Goal: Browse casually

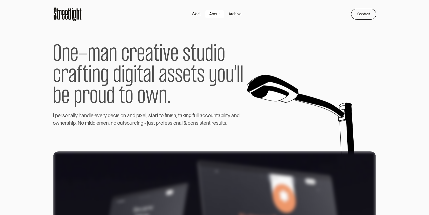
click at [212, 12] on div "About" at bounding box center [214, 14] width 11 height 6
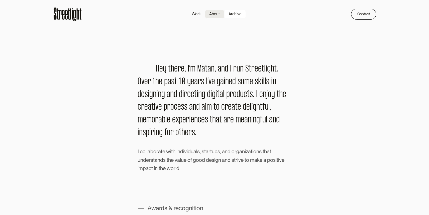
click at [230, 15] on div "Archive" at bounding box center [235, 14] width 13 height 6
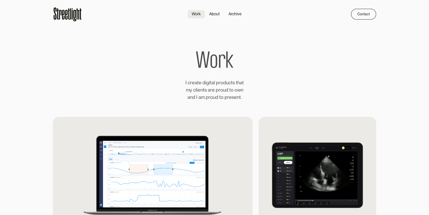
click at [65, 16] on icon at bounding box center [66, 15] width 3 height 10
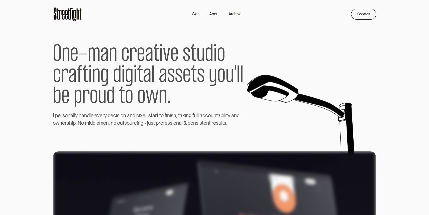
click at [64, 12] on icon at bounding box center [67, 14] width 29 height 16
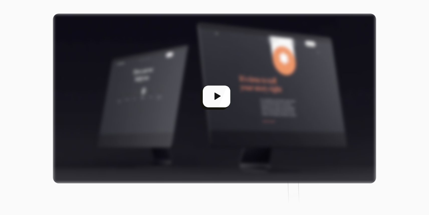
scroll to position [137, 0]
click at [223, 95] on div "open lightbox" at bounding box center [215, 99] width 324 height 170
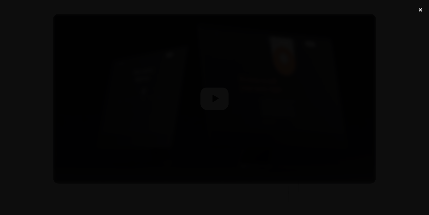
click at [419, 10] on div "close lightbox" at bounding box center [420, 9] width 17 height 11
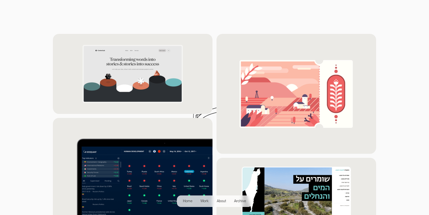
scroll to position [436, 0]
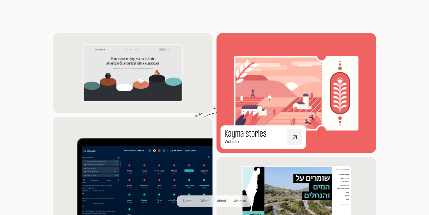
click at [275, 110] on img at bounding box center [297, 93] width 176 height 132
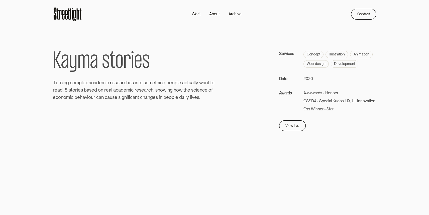
click at [77, 14] on icon at bounding box center [78, 14] width 3 height 11
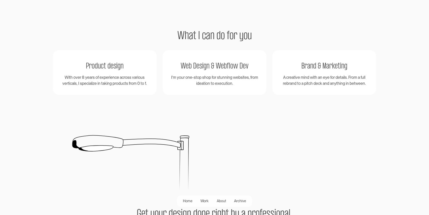
scroll to position [848, 0]
